Goal: Check status

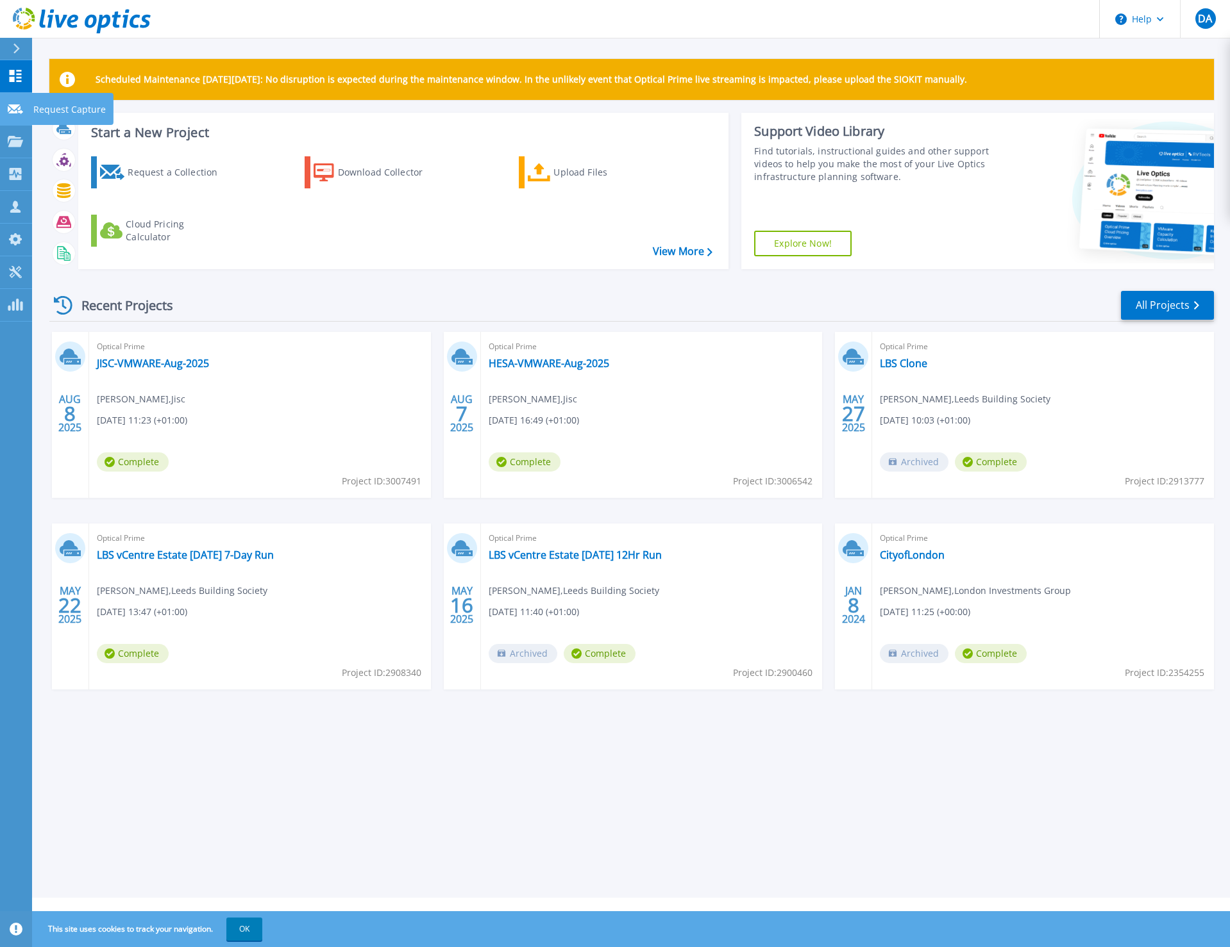
click at [20, 108] on icon at bounding box center [15, 109] width 15 height 10
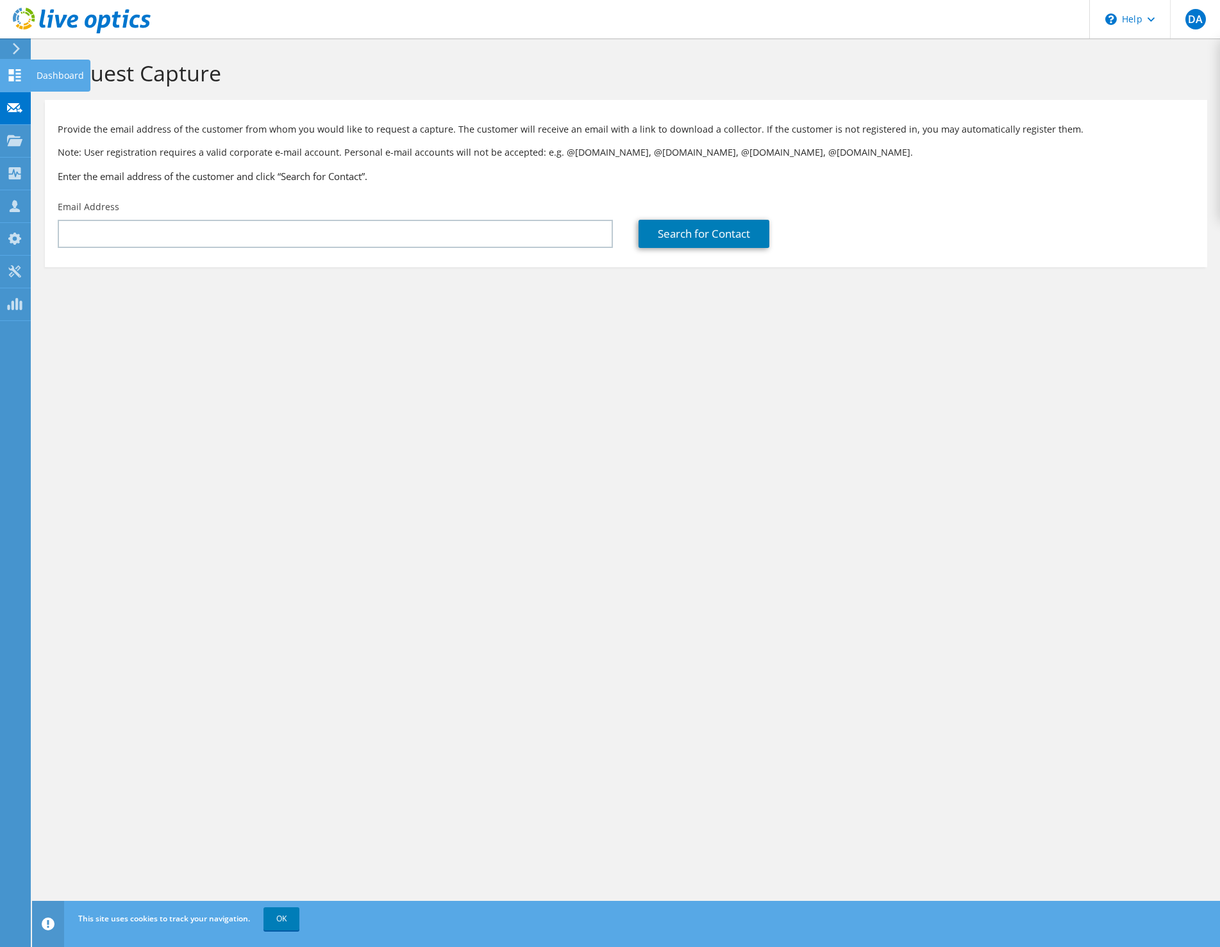
click at [17, 72] on icon at bounding box center [14, 75] width 15 height 12
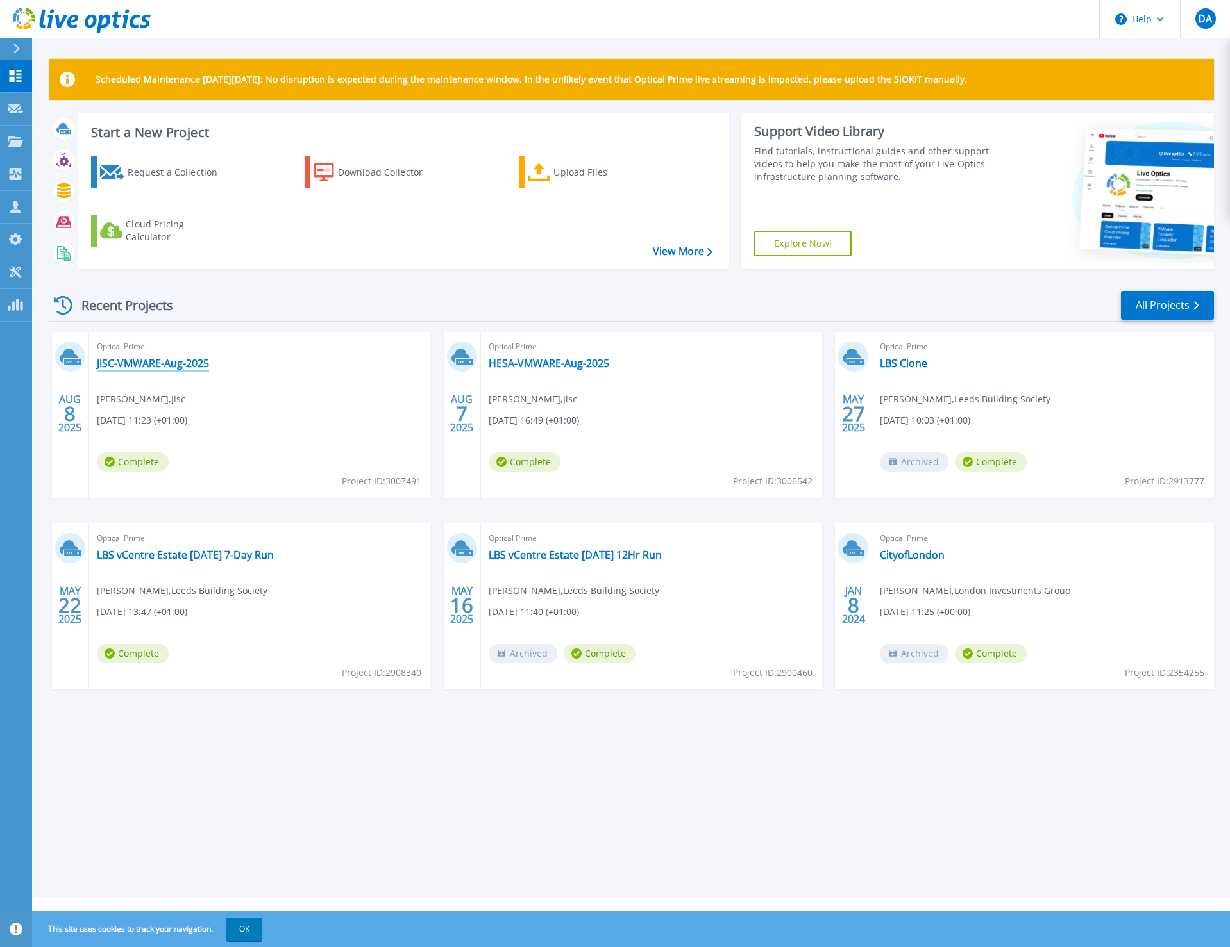
click at [173, 359] on link "JISC-VMWARE-Aug-2025" at bounding box center [153, 363] width 112 height 13
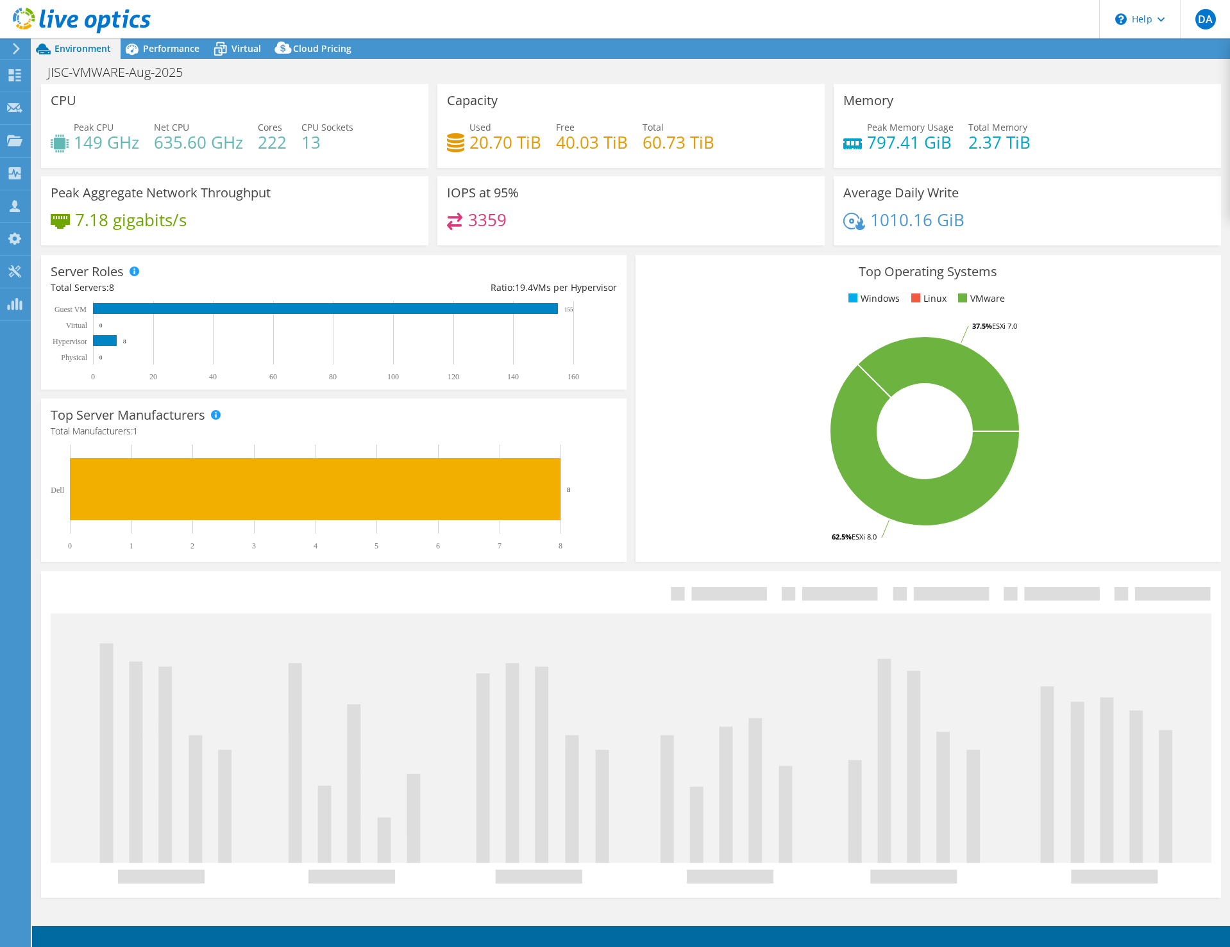
select select "USD"
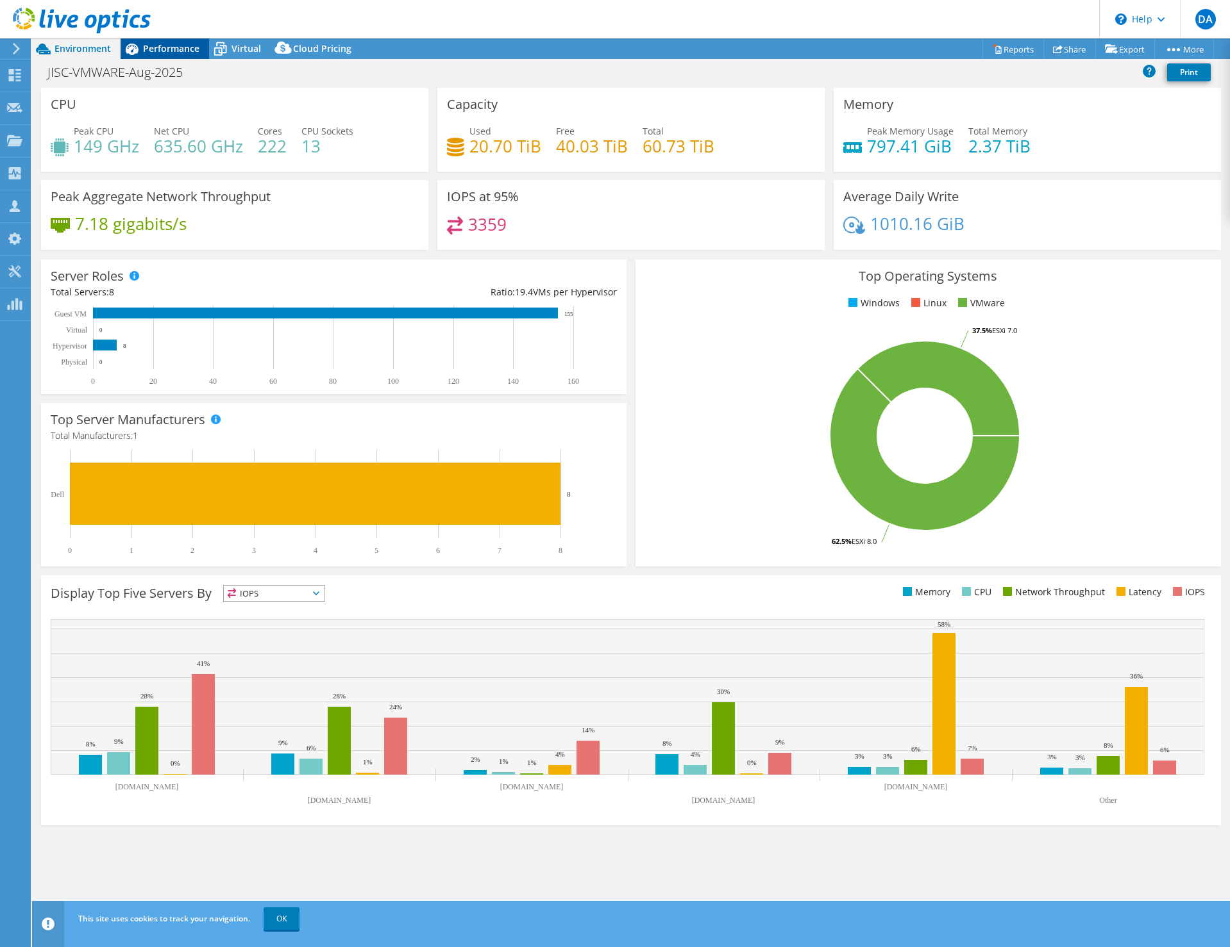
click at [193, 38] on div "Performance" at bounding box center [165, 48] width 88 height 21
